Goal: Contribute content

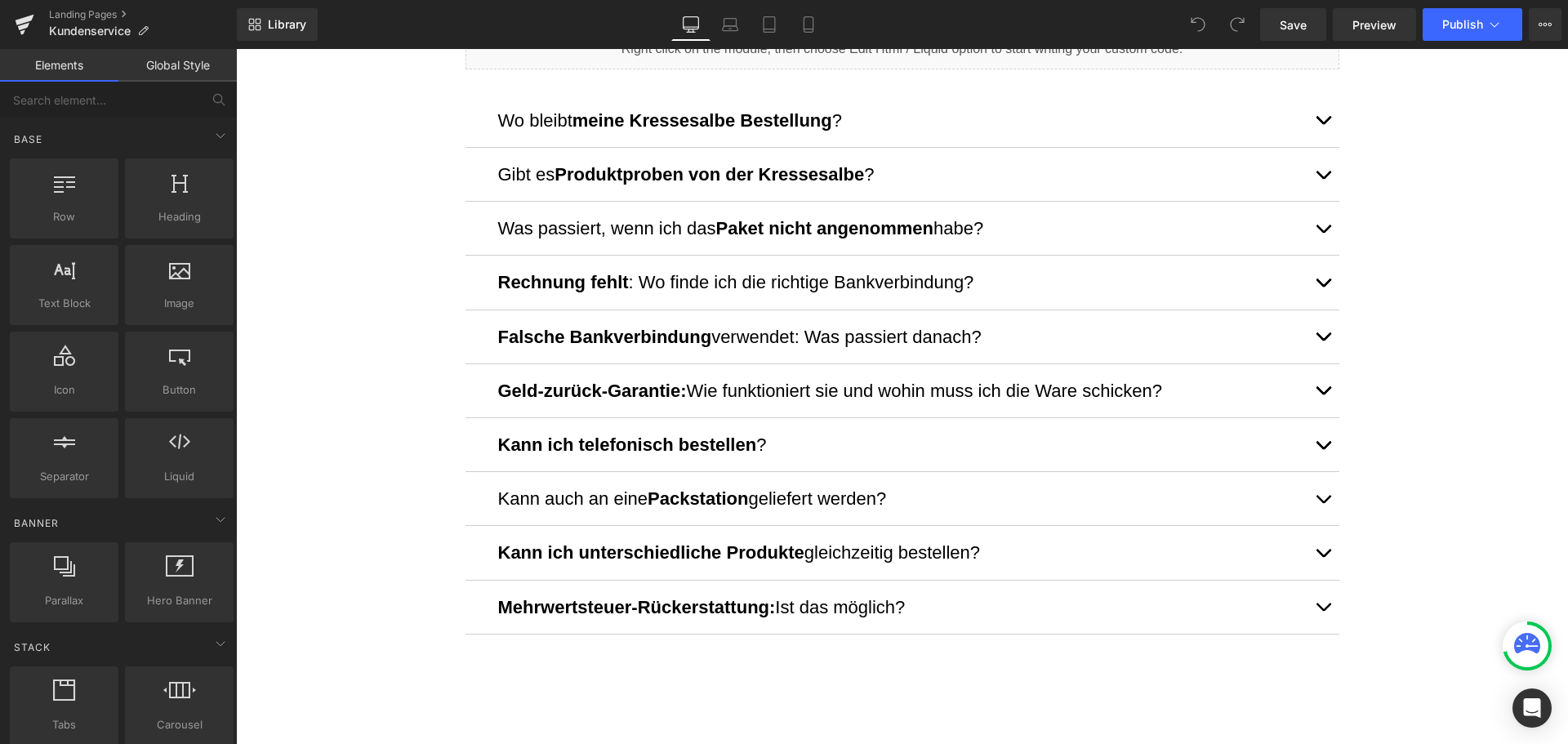
scroll to position [1061, 0]
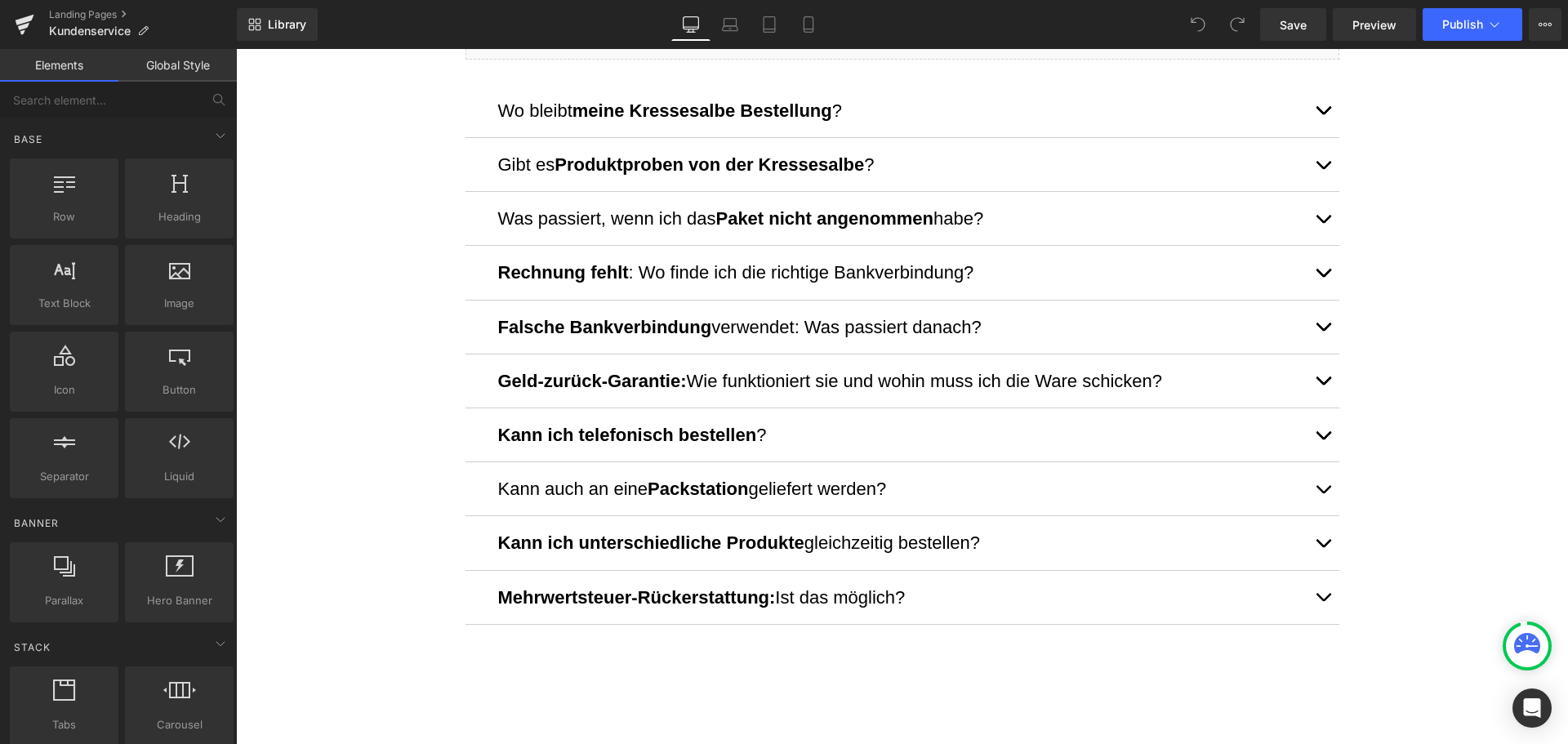
click at [1317, 429] on button "button" at bounding box center [1323, 435] width 33 height 53
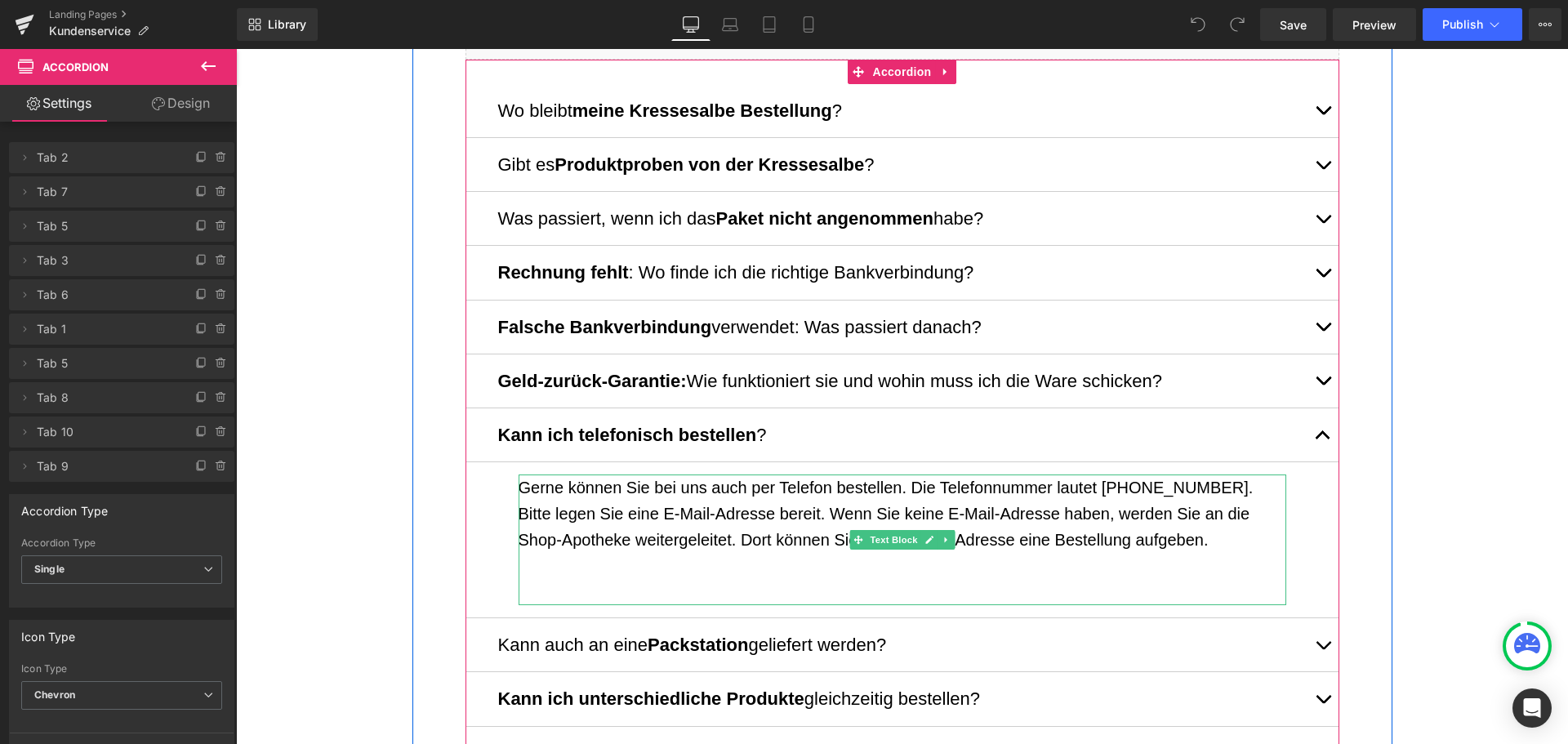
click at [811, 532] on p "Gerne können Sie bei uns auch per Telefon bestellen. Die Telefonnummer lautet […" at bounding box center [903, 513] width 767 height 78
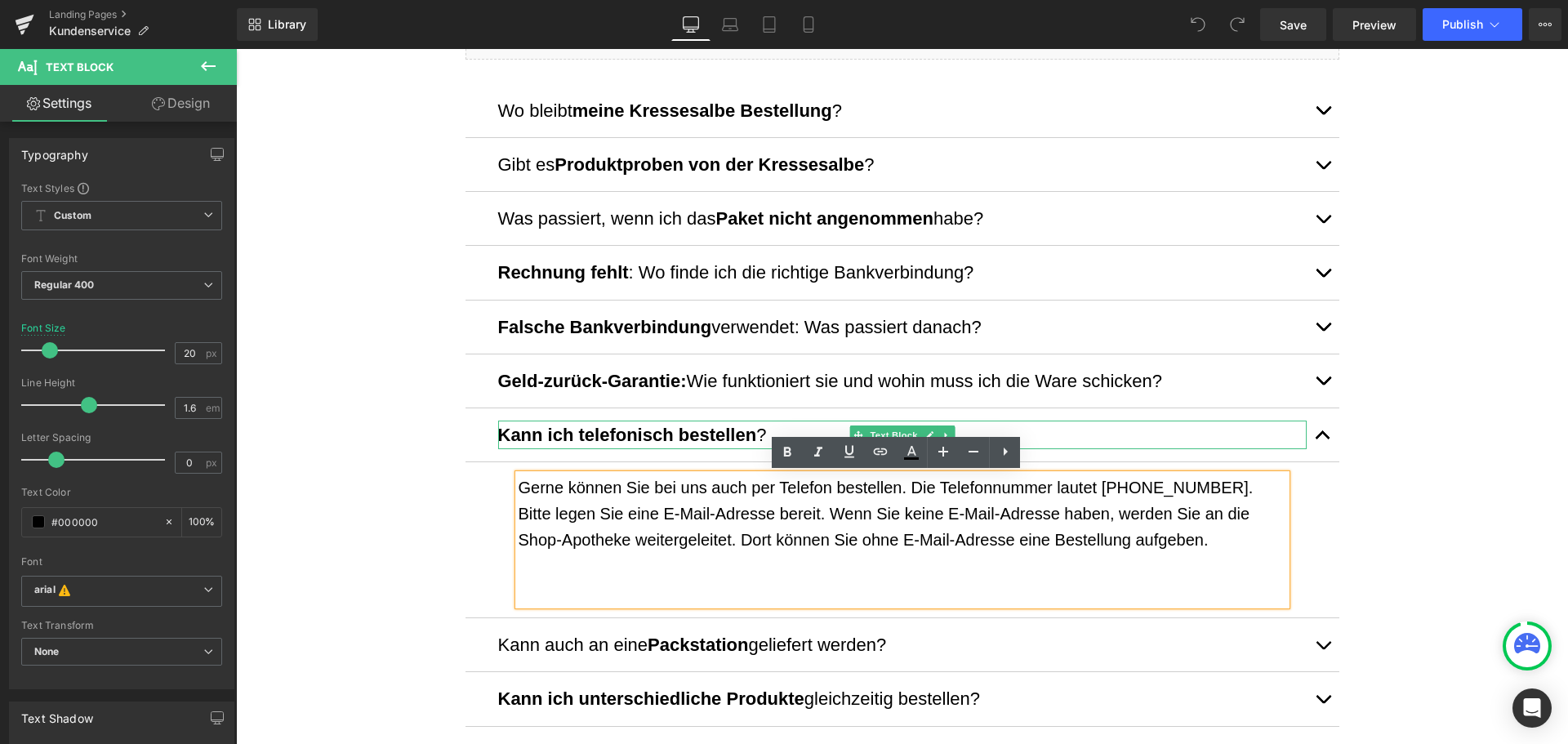
click at [701, 440] on b "Kann ich telefonisch bestellen" at bounding box center [627, 435] width 259 height 20
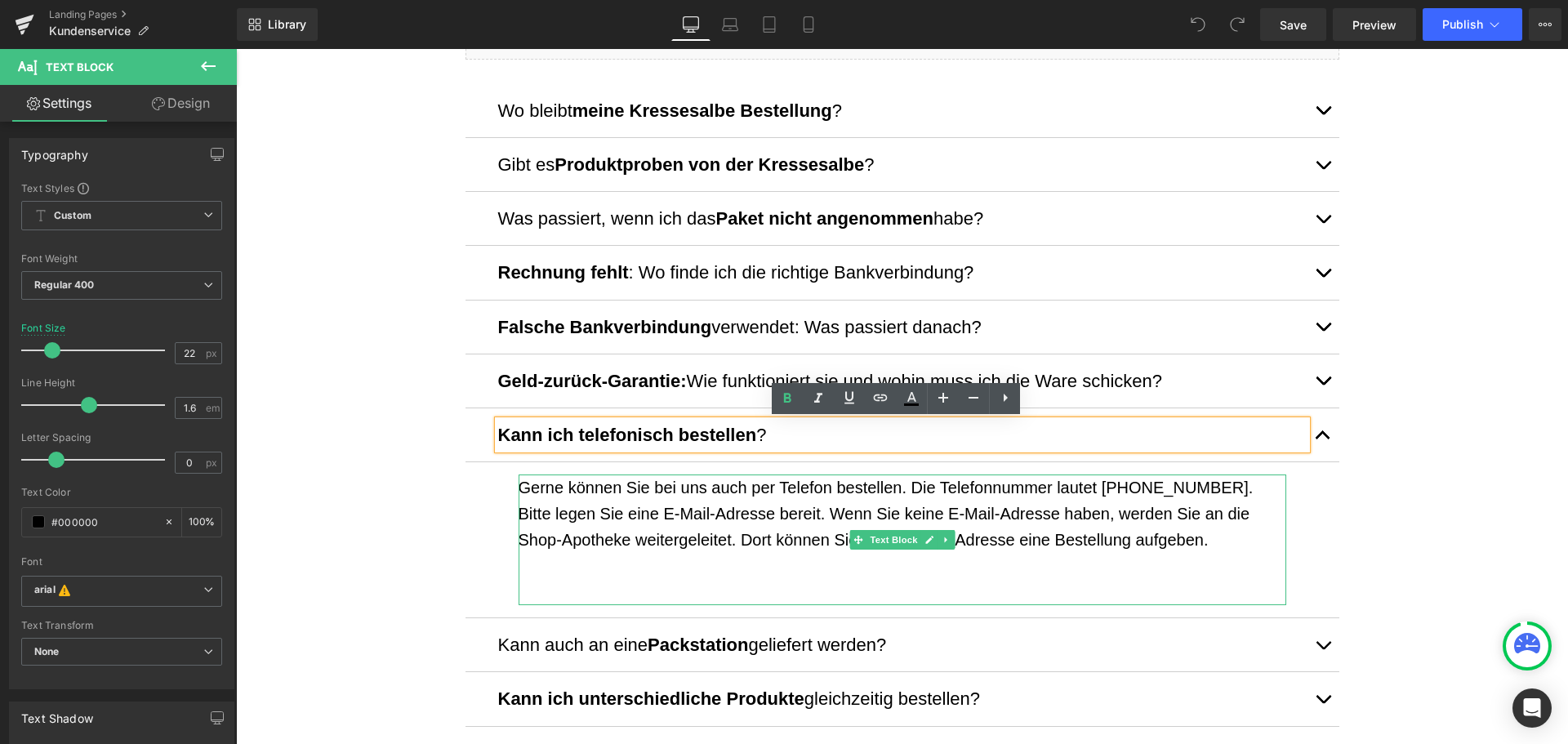
click at [1231, 518] on p "Gerne können Sie bei uns auch per Telefon bestellen. Die Telefonnummer lautet […" at bounding box center [903, 513] width 767 height 78
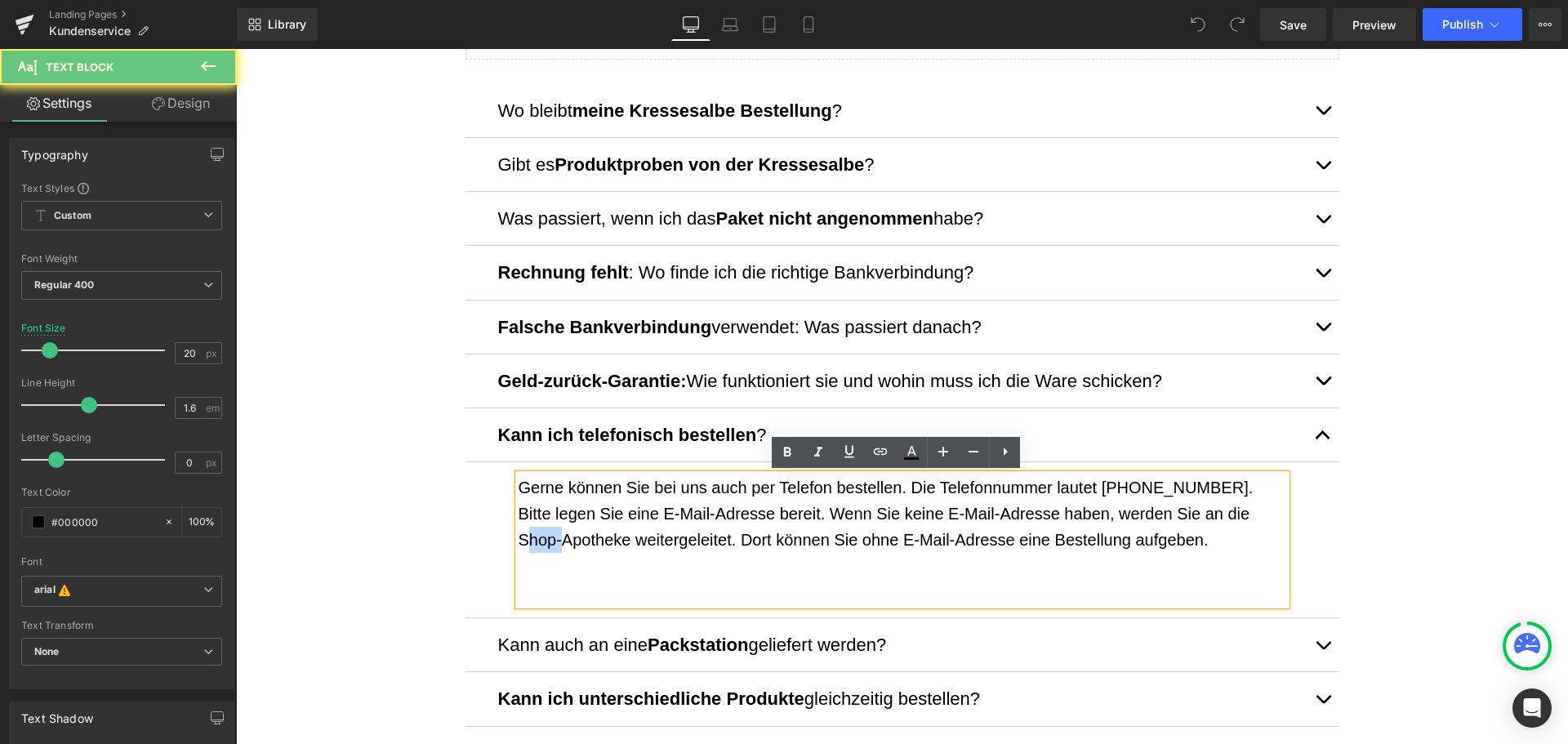
click at [1231, 518] on p "Gerne können Sie bei uns auch per Telefon bestellen. Die Telefonnummer lautet […" at bounding box center [903, 513] width 767 height 78
click at [1098, 521] on p "Gerne können Sie bei uns auch per Telefon bestellen. Die Telefonnummer lautet […" at bounding box center [903, 513] width 767 height 78
click at [1222, 512] on p "Gerne können Sie bei uns auch per Telefon bestellen. Die Telefonnummer lautet […" at bounding box center [903, 513] width 767 height 78
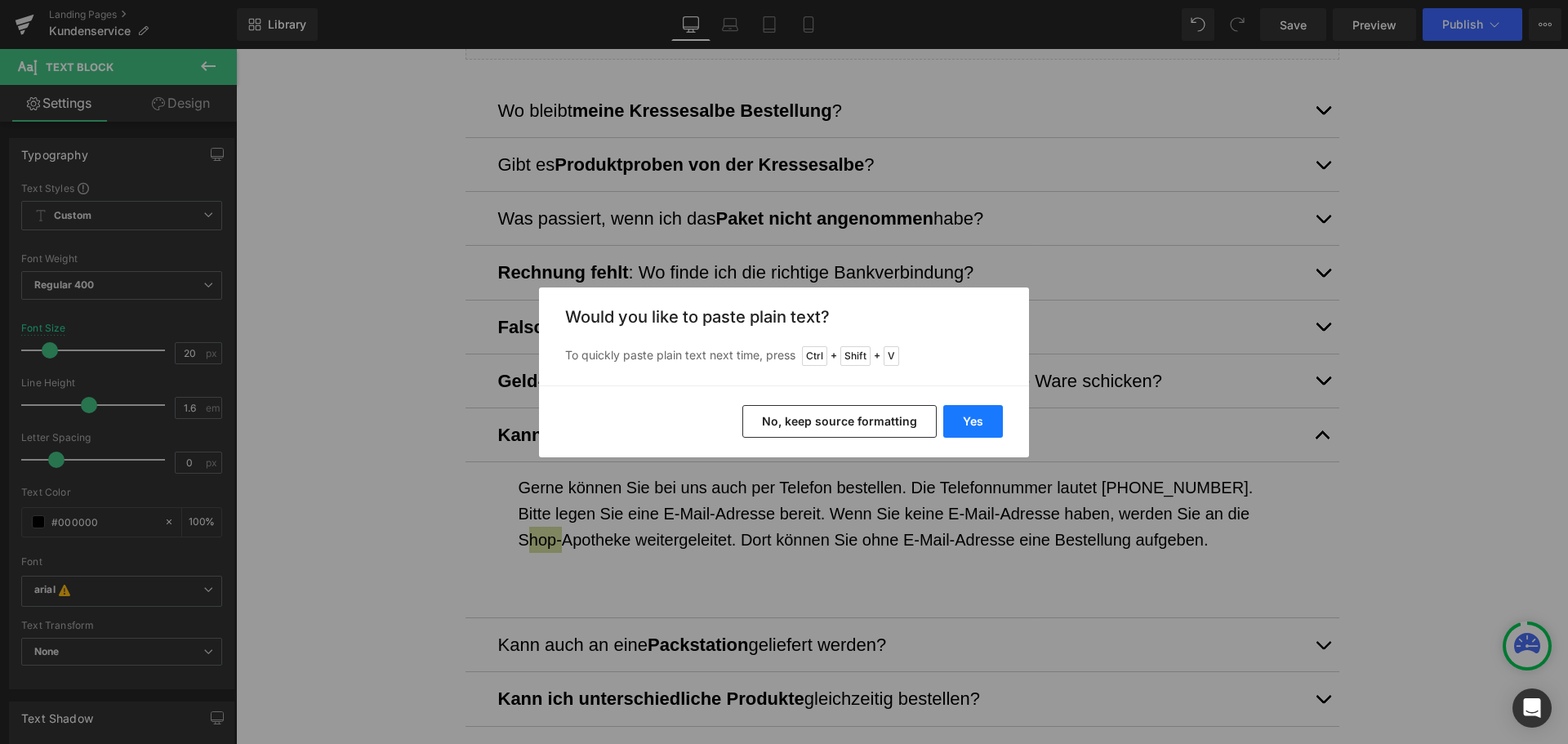
click at [984, 424] on button "Yes" at bounding box center [973, 421] width 60 height 33
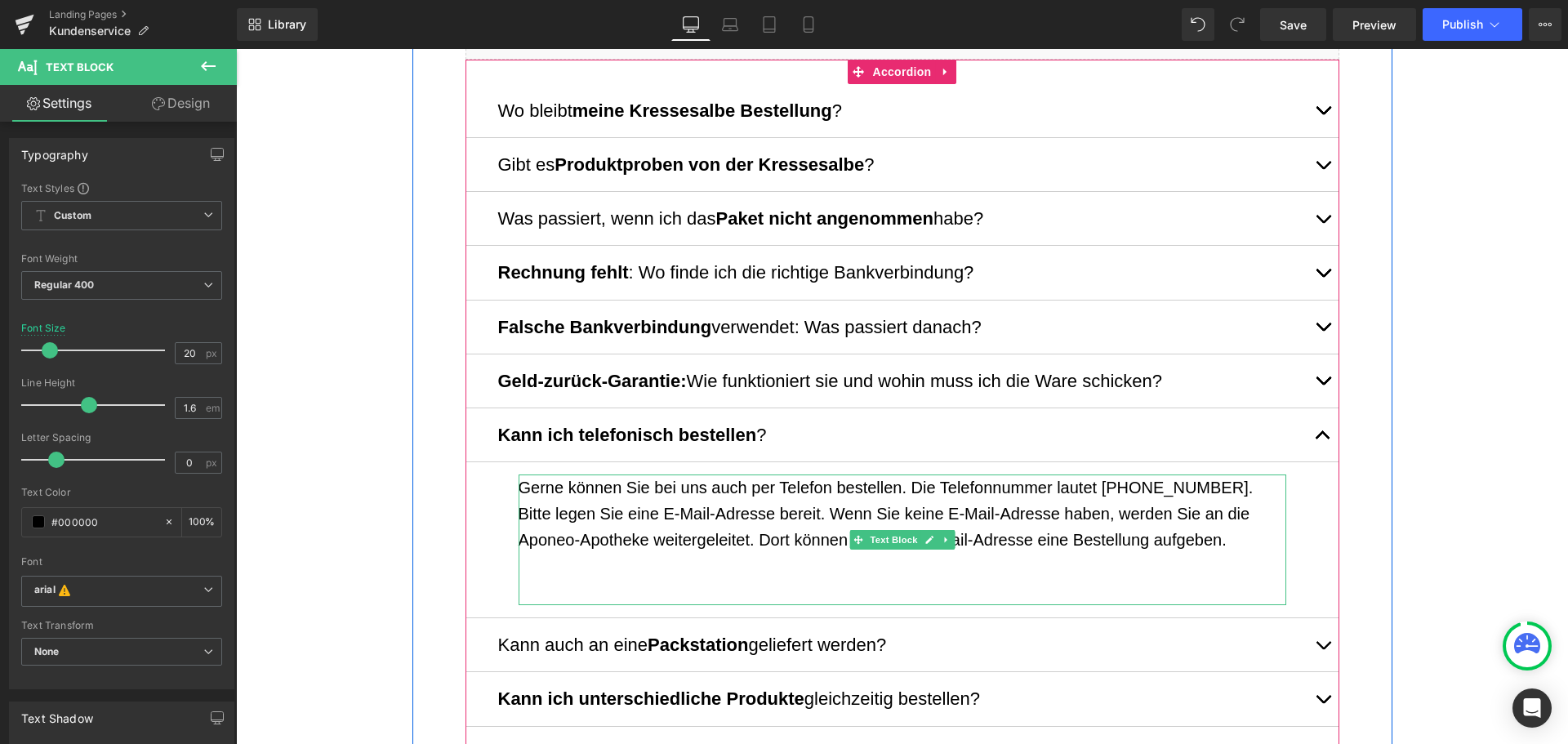
click at [955, 484] on p "Gerne können Sie bei uns auch per Telefon bestellen. Die Telefonnummer lautet […" at bounding box center [903, 513] width 767 height 78
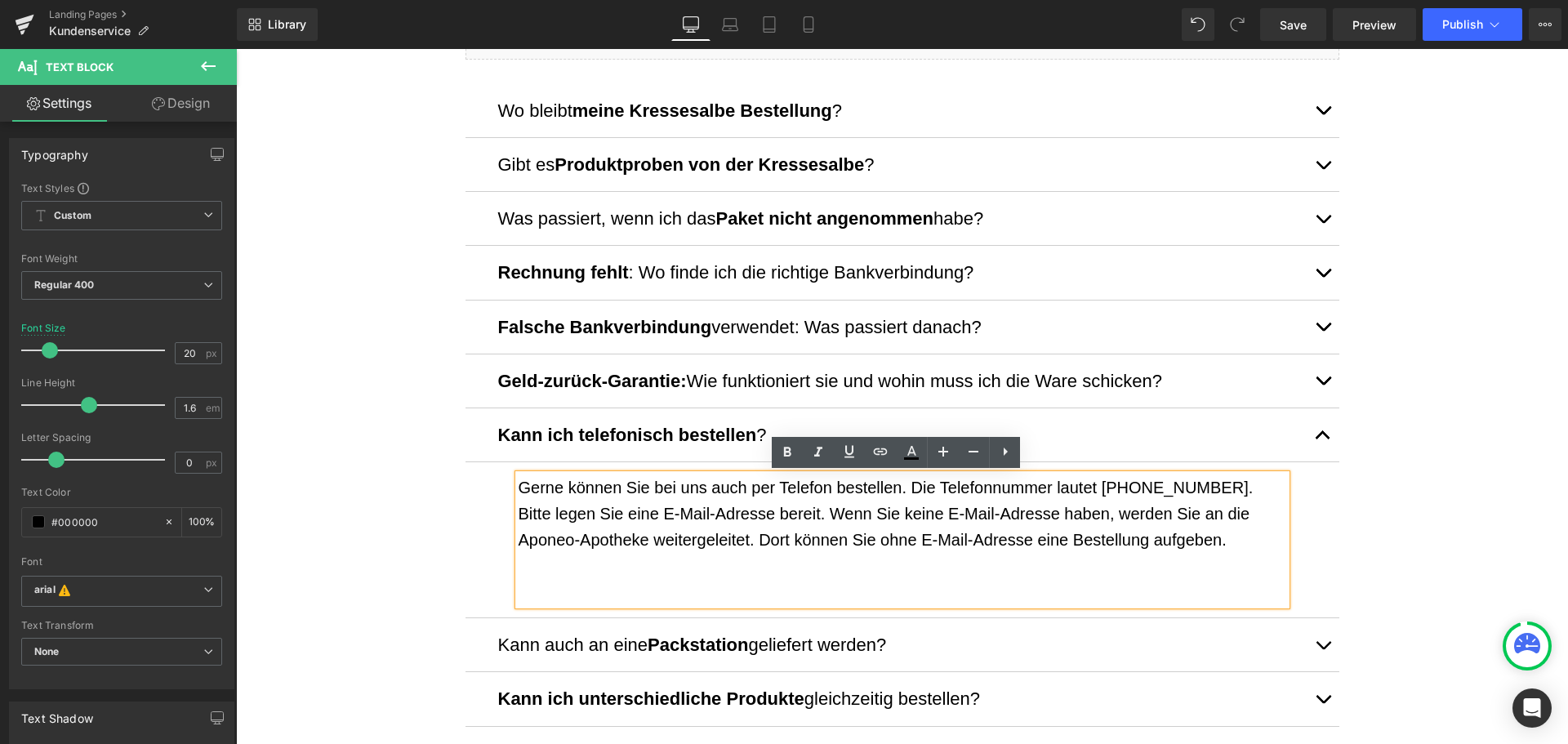
click at [790, 522] on p "Gerne können Sie bei uns auch per Telefon bestellen. Die Telefonnummer lautet […" at bounding box center [903, 513] width 767 height 78
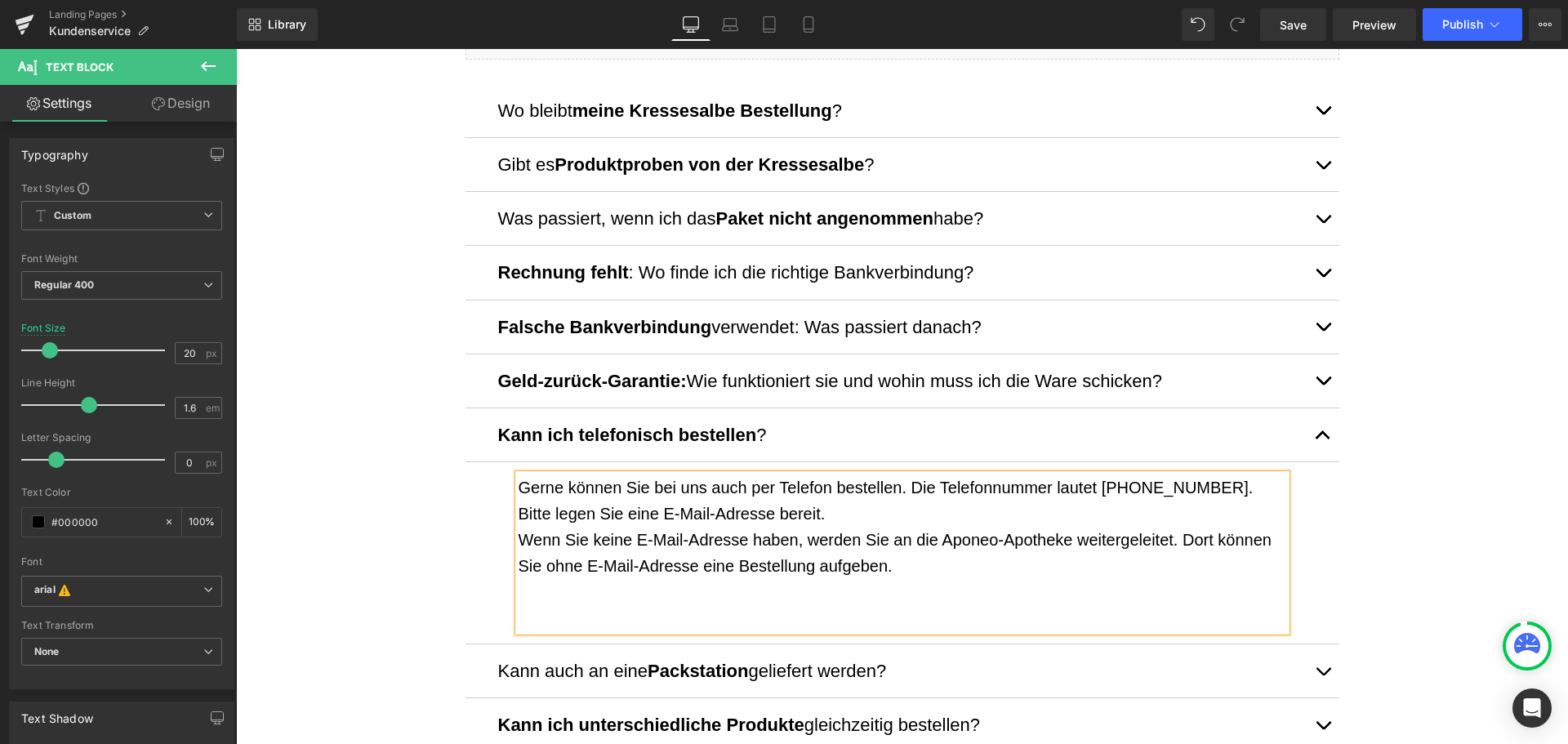
click at [814, 521] on p "Gerne können Sie bei uns auch per Telefon bestellen. Die Telefonnummer lautet […" at bounding box center [903, 500] width 767 height 52
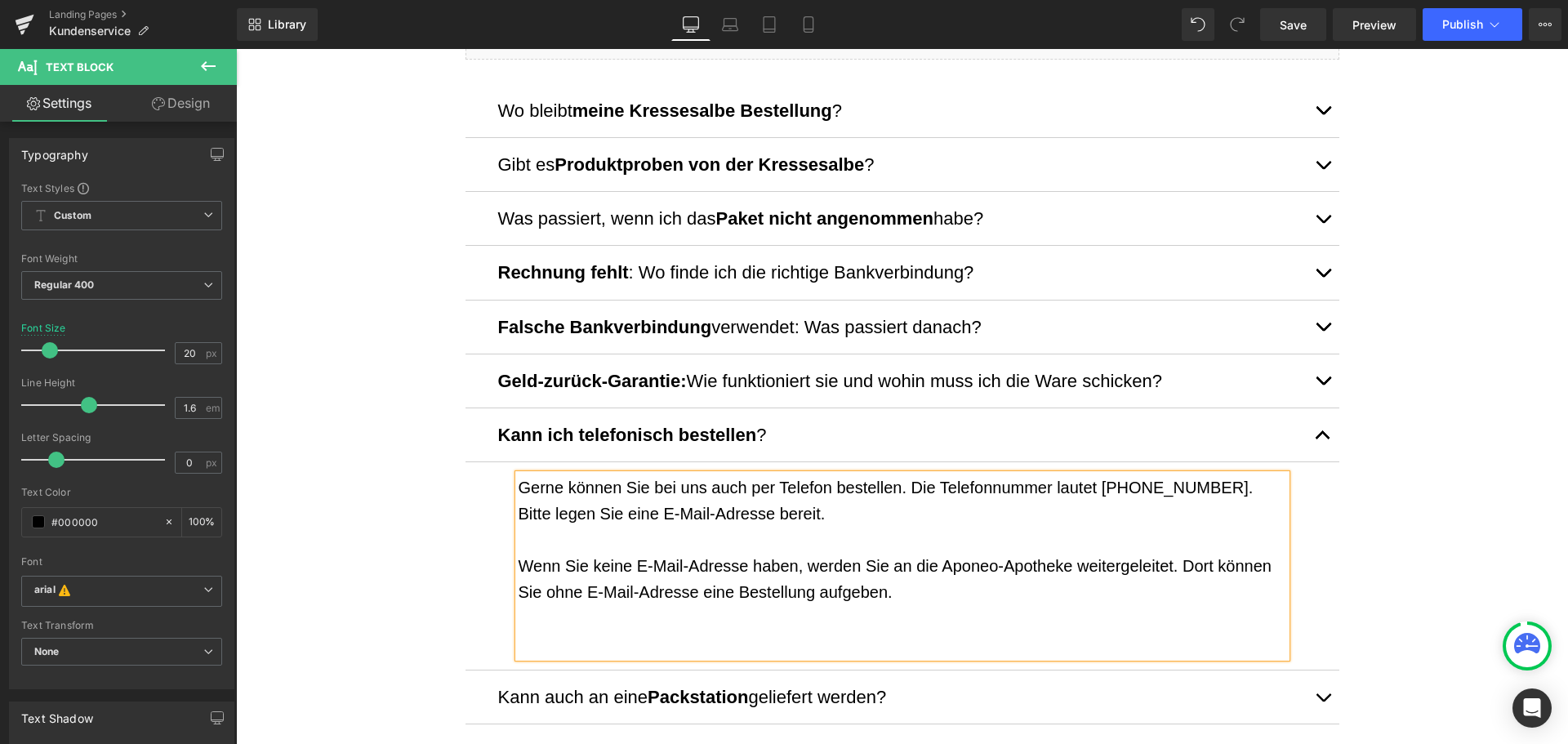
click at [788, 642] on p at bounding box center [903, 644] width 767 height 26
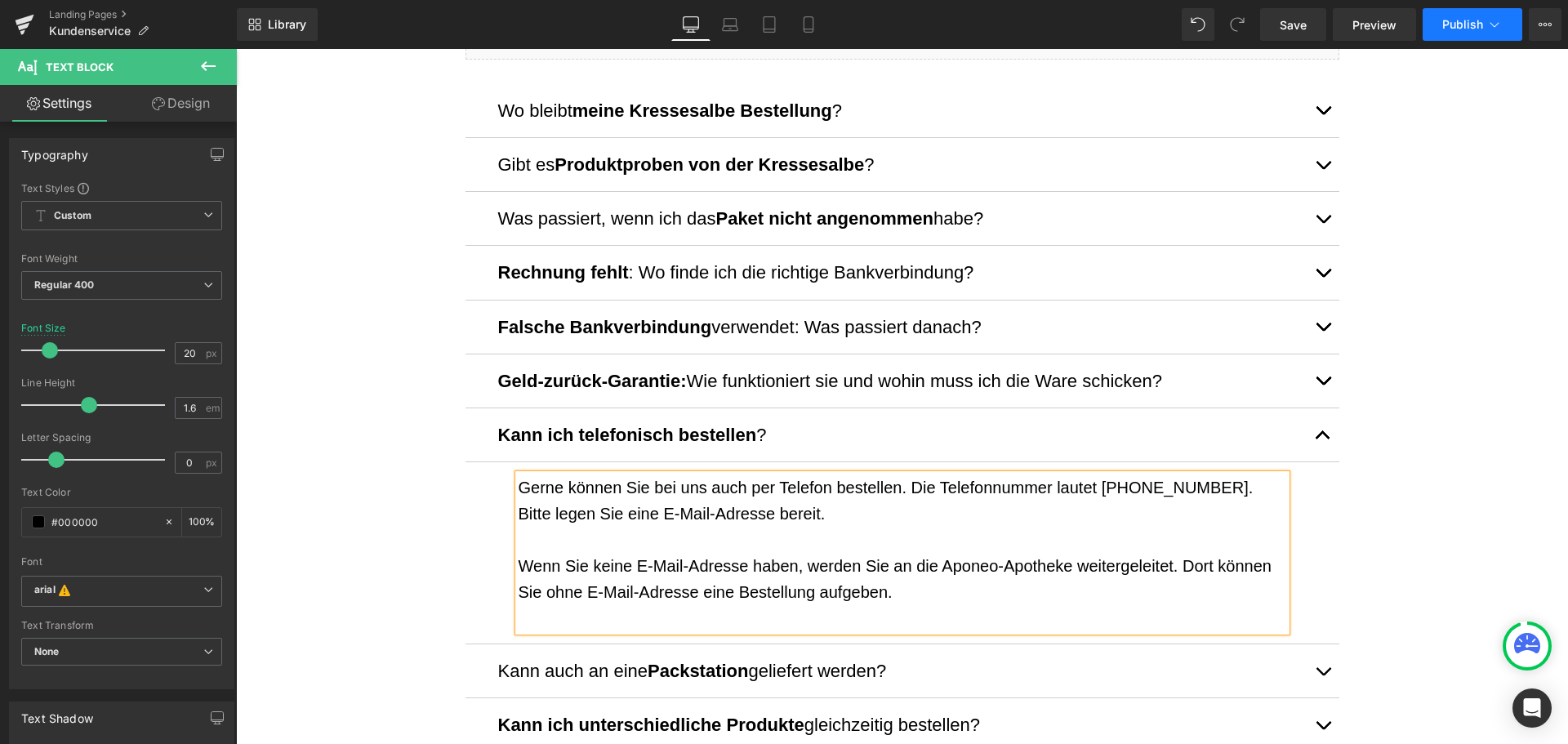
click at [1457, 18] on span "Publish" at bounding box center [1462, 25] width 40 height 13
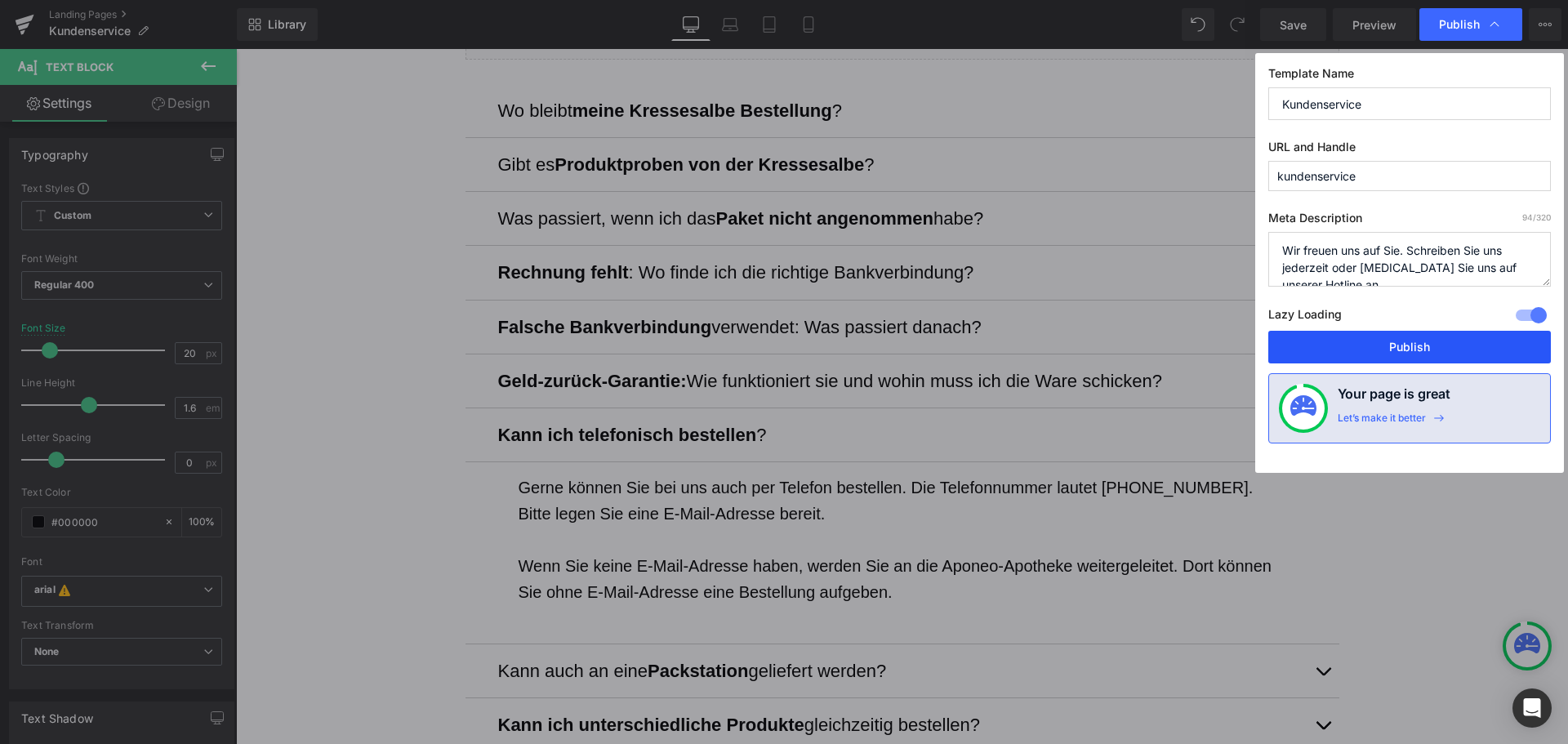
click at [1436, 338] on button "Publish" at bounding box center [1409, 347] width 282 height 33
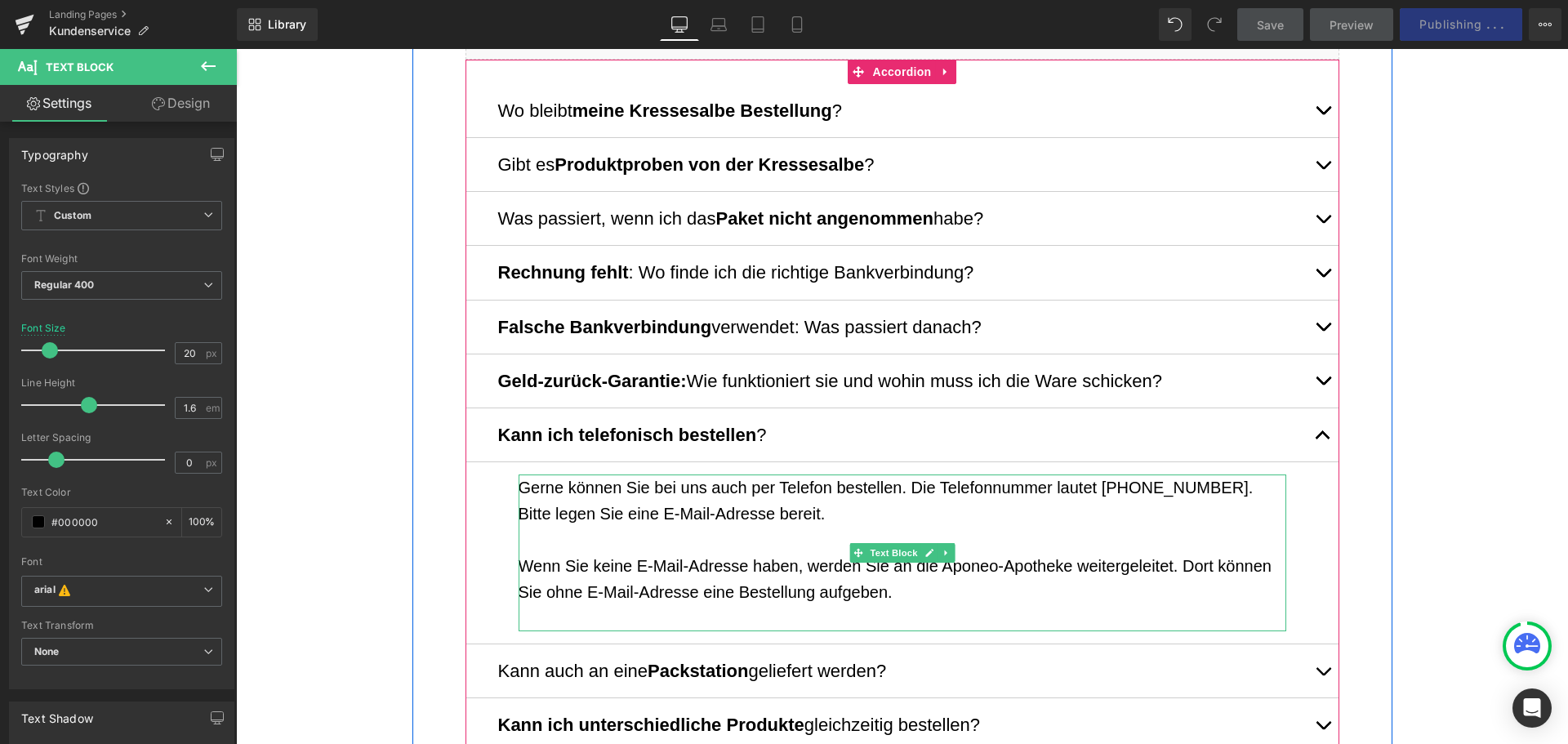
click at [926, 607] on p at bounding box center [903, 618] width 767 height 26
